Goal: Use online tool/utility

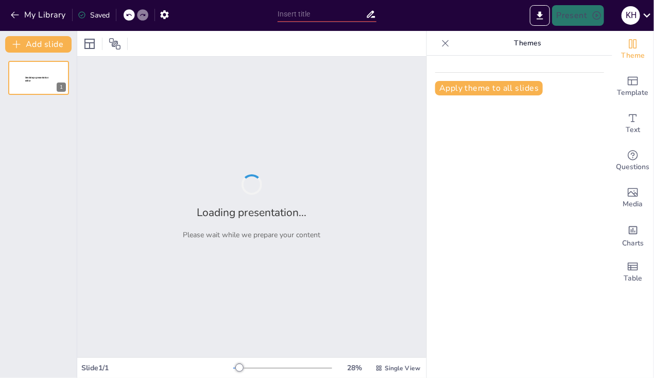
type input "액화 암모니아 기반 무탄소 연료전지 시스템 개발 개요"
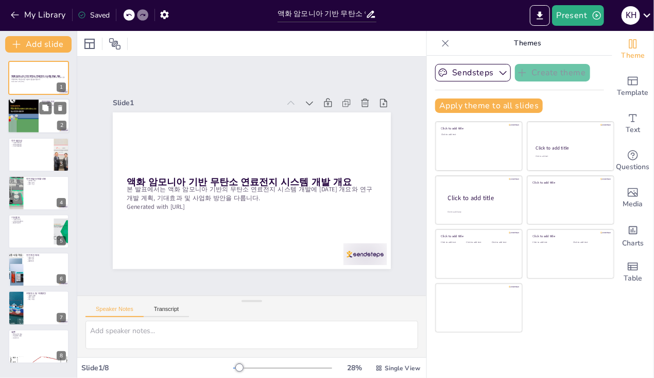
click at [26, 125] on div at bounding box center [23, 116] width 31 height 44
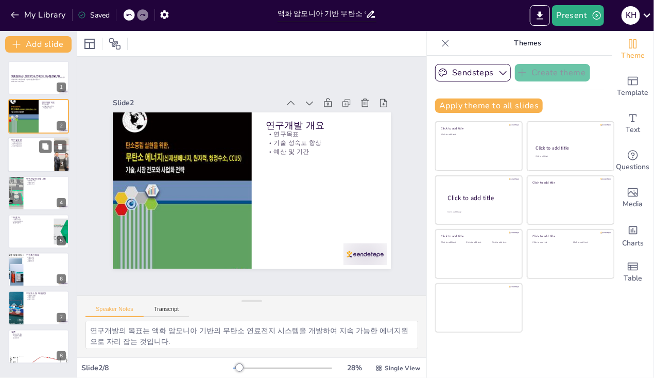
click at [25, 161] on div at bounding box center [39, 154] width 62 height 35
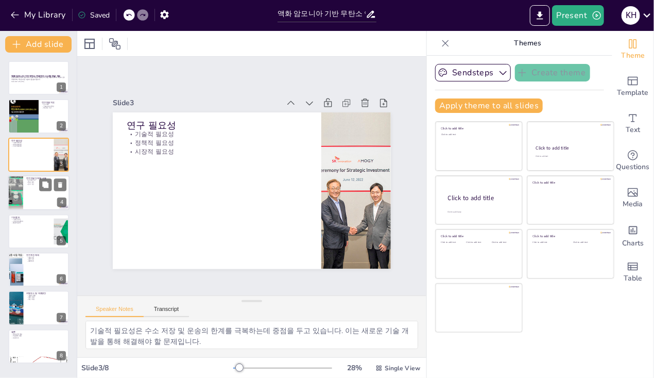
click at [26, 197] on div at bounding box center [39, 192] width 62 height 35
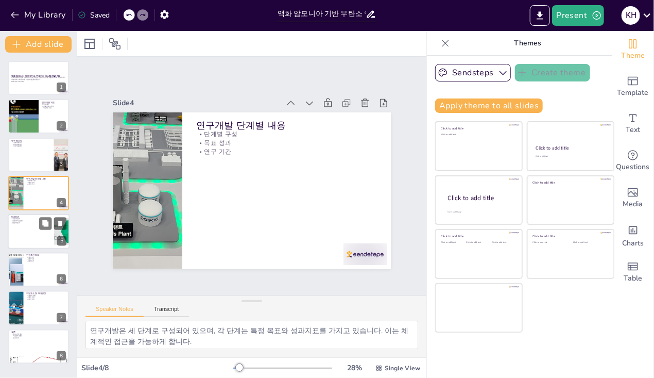
click at [23, 234] on div at bounding box center [39, 231] width 62 height 35
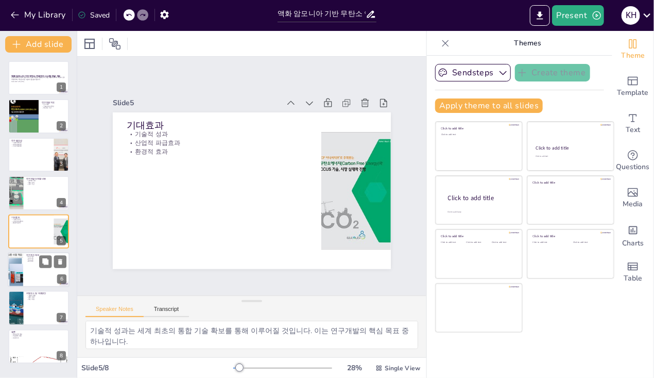
click at [24, 273] on div at bounding box center [39, 269] width 62 height 35
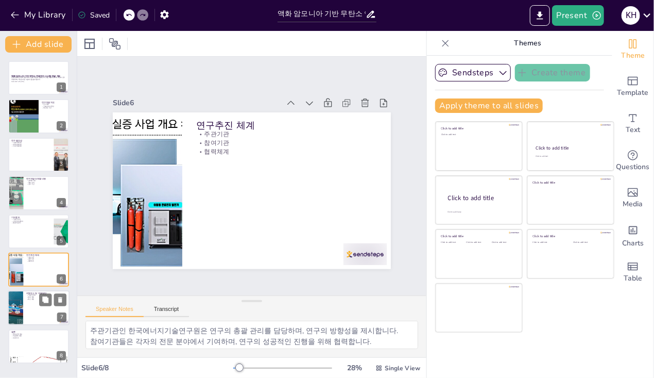
click at [25, 306] on div at bounding box center [39, 308] width 62 height 35
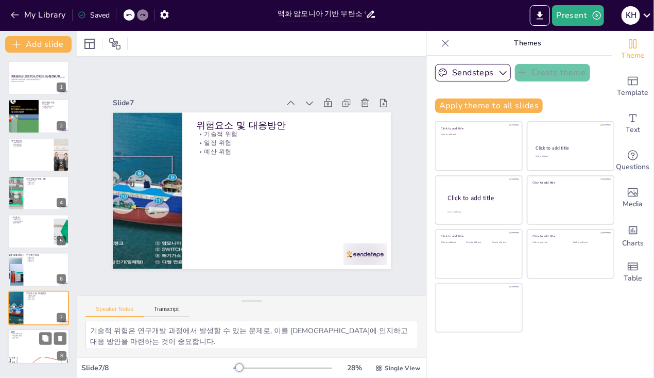
click at [25, 342] on div at bounding box center [39, 346] width 62 height 35
type textarea "핵심 성취 목표는 연구개발의 성공을 평가하는 기준이 됩니다. 이는 향후 기술의 상용화에 중요한 역할을 합니다. 파급효과 전망은 기술적, 산업적…"
